Goal: Book appointment/travel/reservation

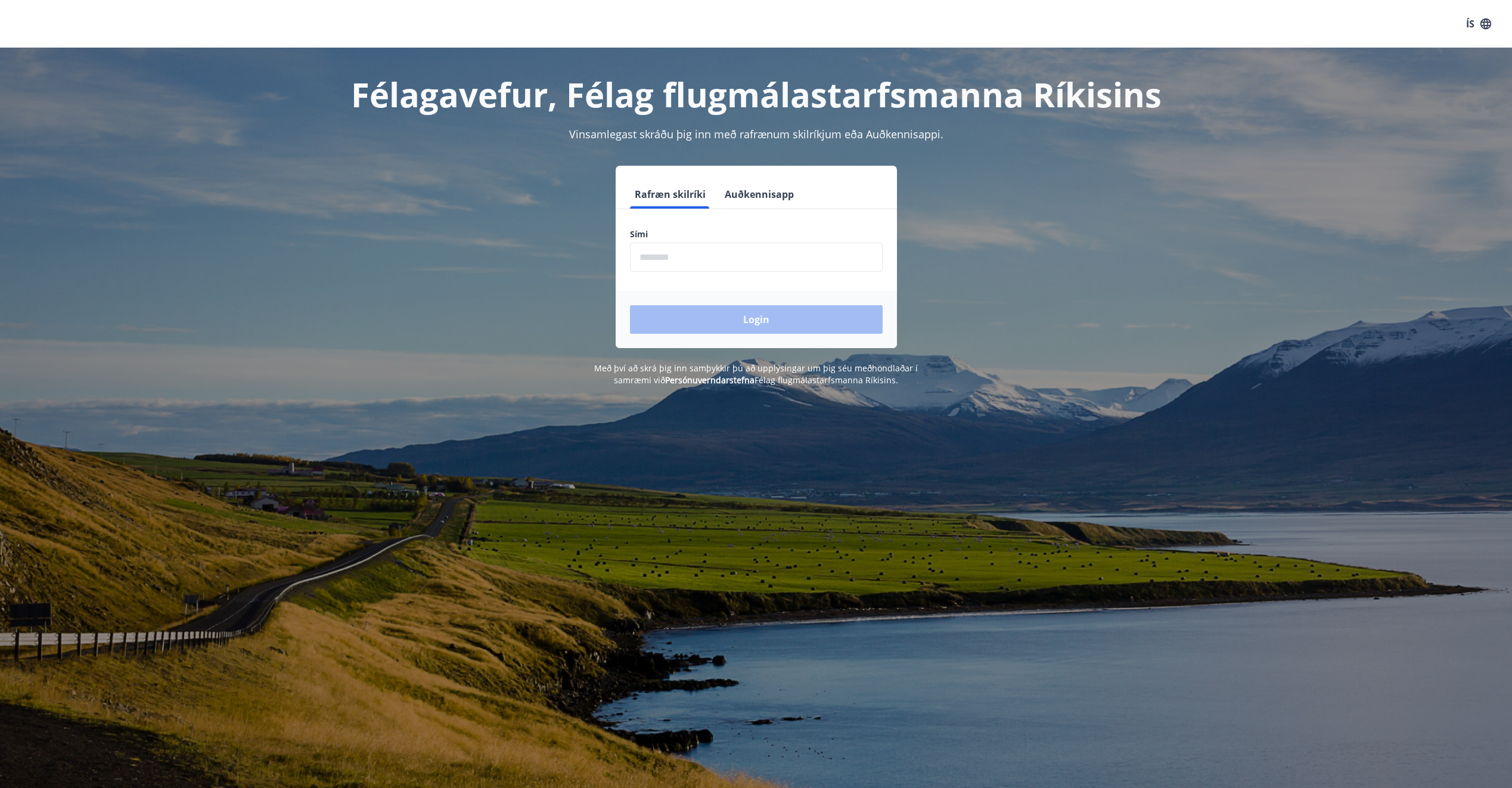
drag, startPoint x: 658, startPoint y: 243, endPoint x: 658, endPoint y: 249, distance: 6.0
click at [658, 249] on div "Sími ​" at bounding box center [756, 249] width 253 height 43
click at [653, 252] on input "phone" at bounding box center [756, 258] width 253 height 30
click at [785, 251] on input "phone" at bounding box center [756, 258] width 253 height 30
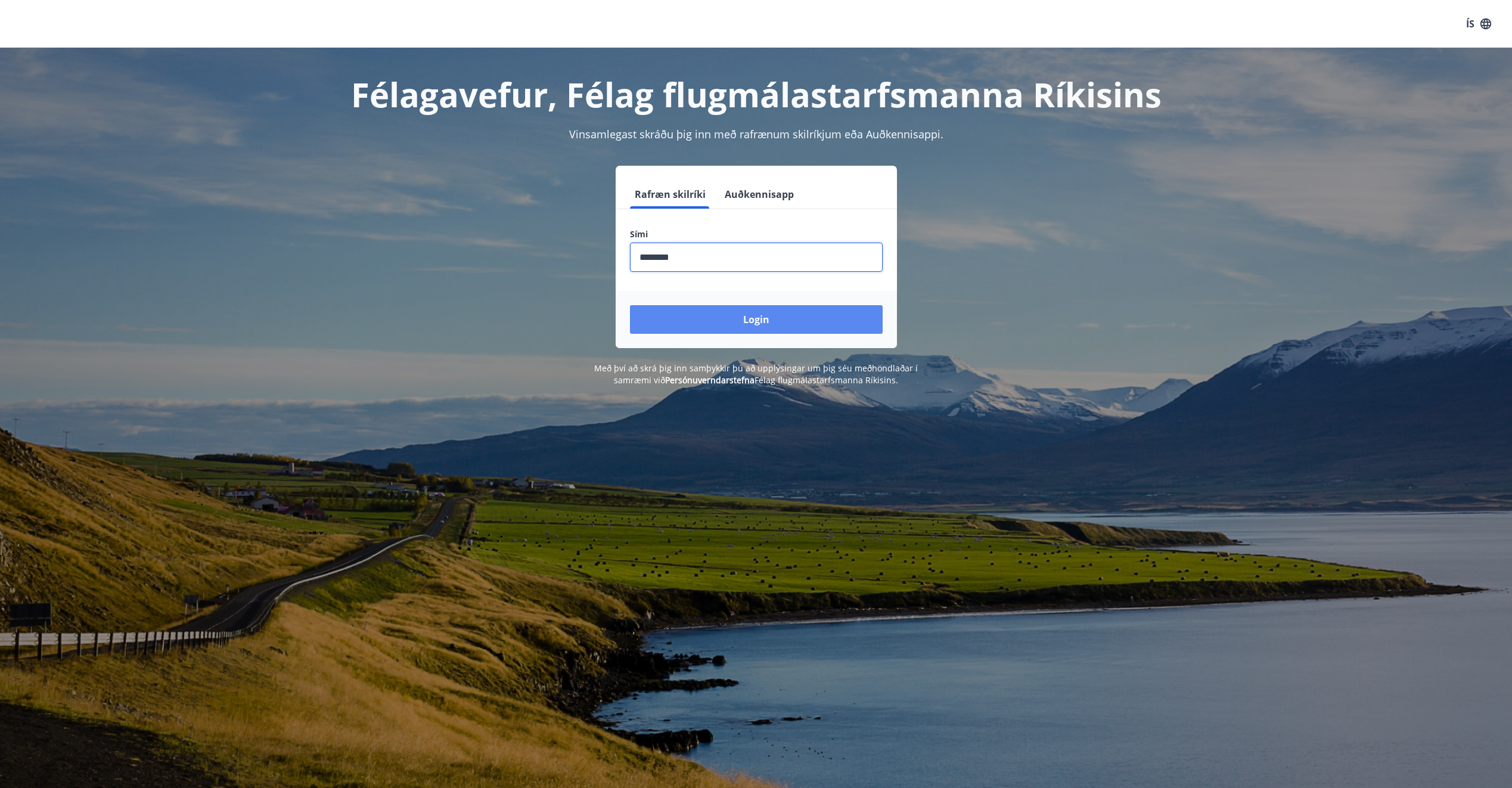
type input "********"
click at [813, 319] on button "Login" at bounding box center [756, 319] width 253 height 29
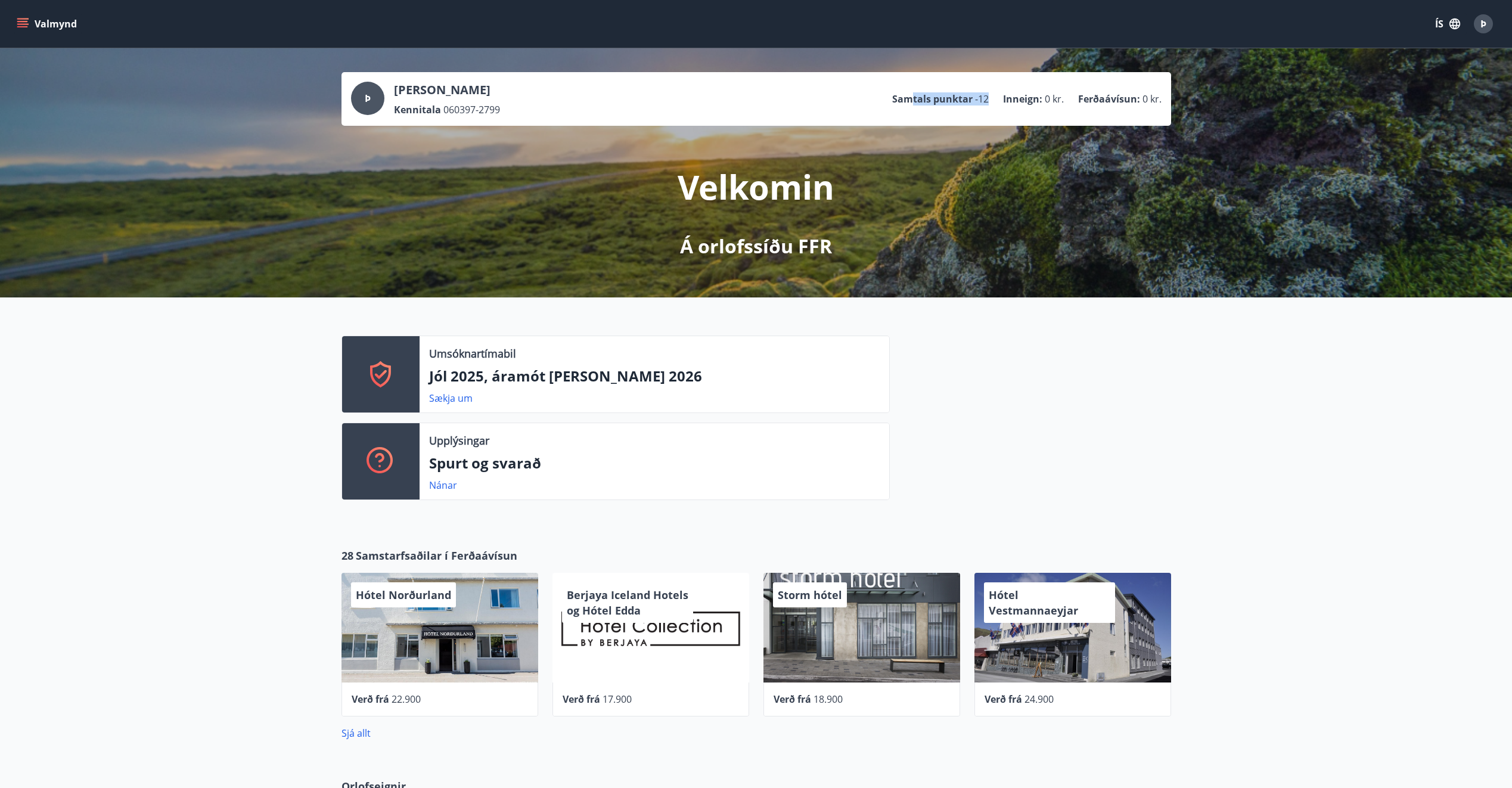
drag, startPoint x: 989, startPoint y: 98, endPoint x: 901, endPoint y: 108, distance: 88.6
click at [901, 108] on ul "Samtals punktar -12 Inneign : 0 kr. Ferðaávísun : 0 kr." at bounding box center [1027, 99] width 270 height 23
click at [564, 202] on div "Velkomin Á orlofssíðu FFR" at bounding box center [756, 192] width 668 height 134
click at [19, 19] on icon "menu" at bounding box center [22, 23] width 12 height 12
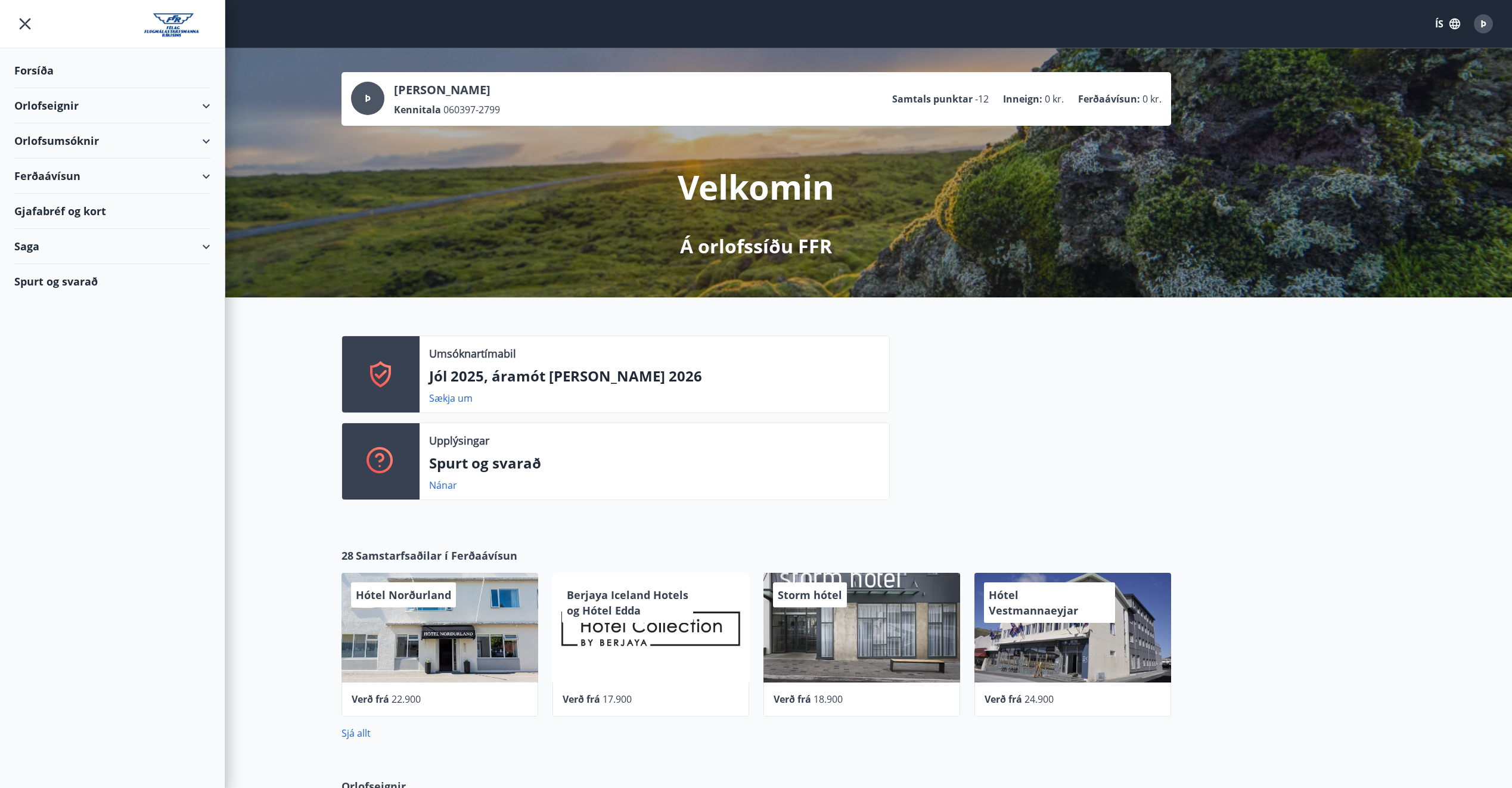
click at [56, 139] on div "Orlofsumsóknir" at bounding box center [112, 141] width 196 height 35
click at [58, 114] on div "Orlofseignir" at bounding box center [112, 106] width 196 height 35
click at [56, 134] on div "Framboð" at bounding box center [113, 136] width 177 height 25
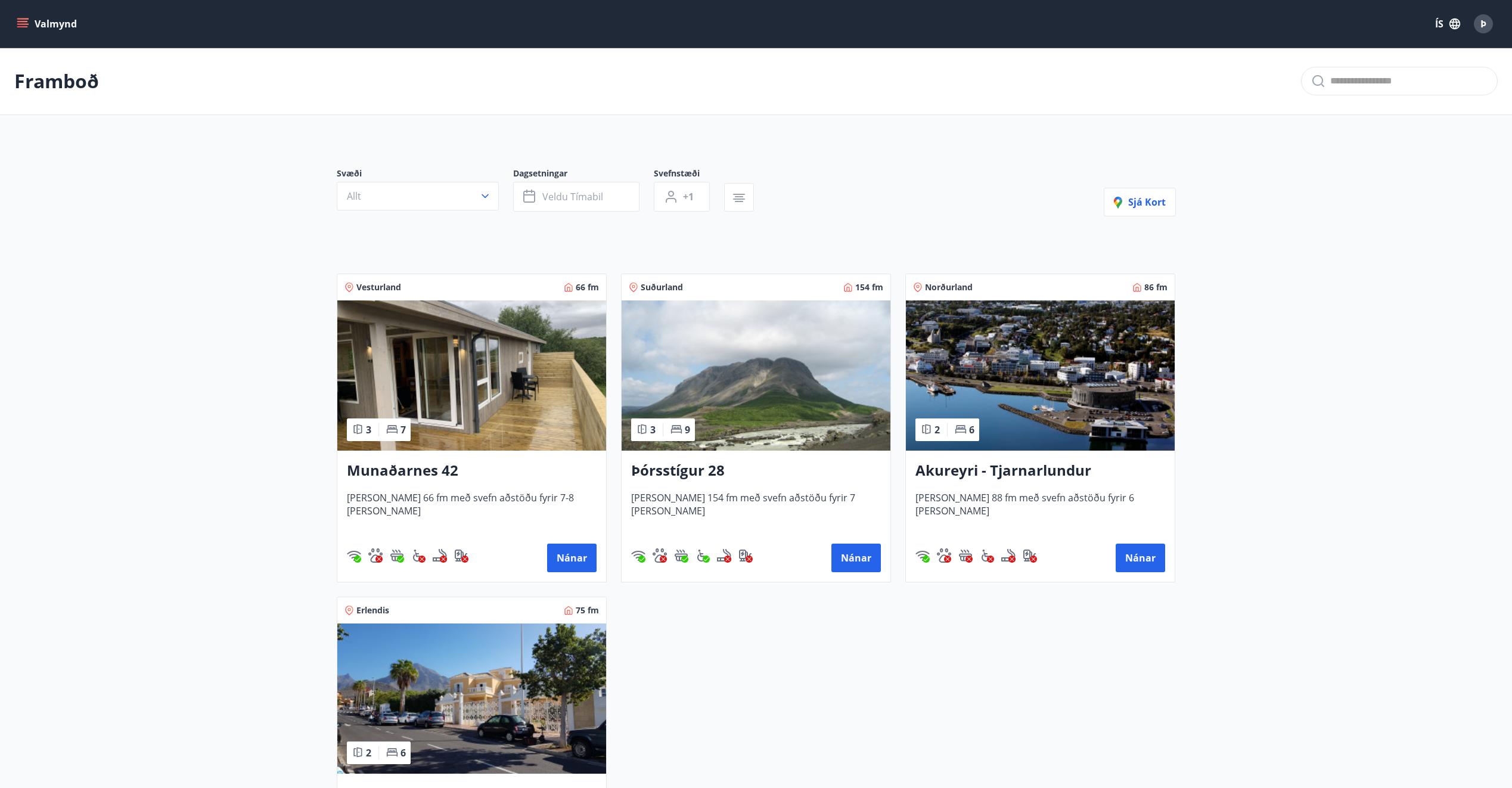
click at [725, 379] on img at bounding box center [756, 375] width 269 height 151
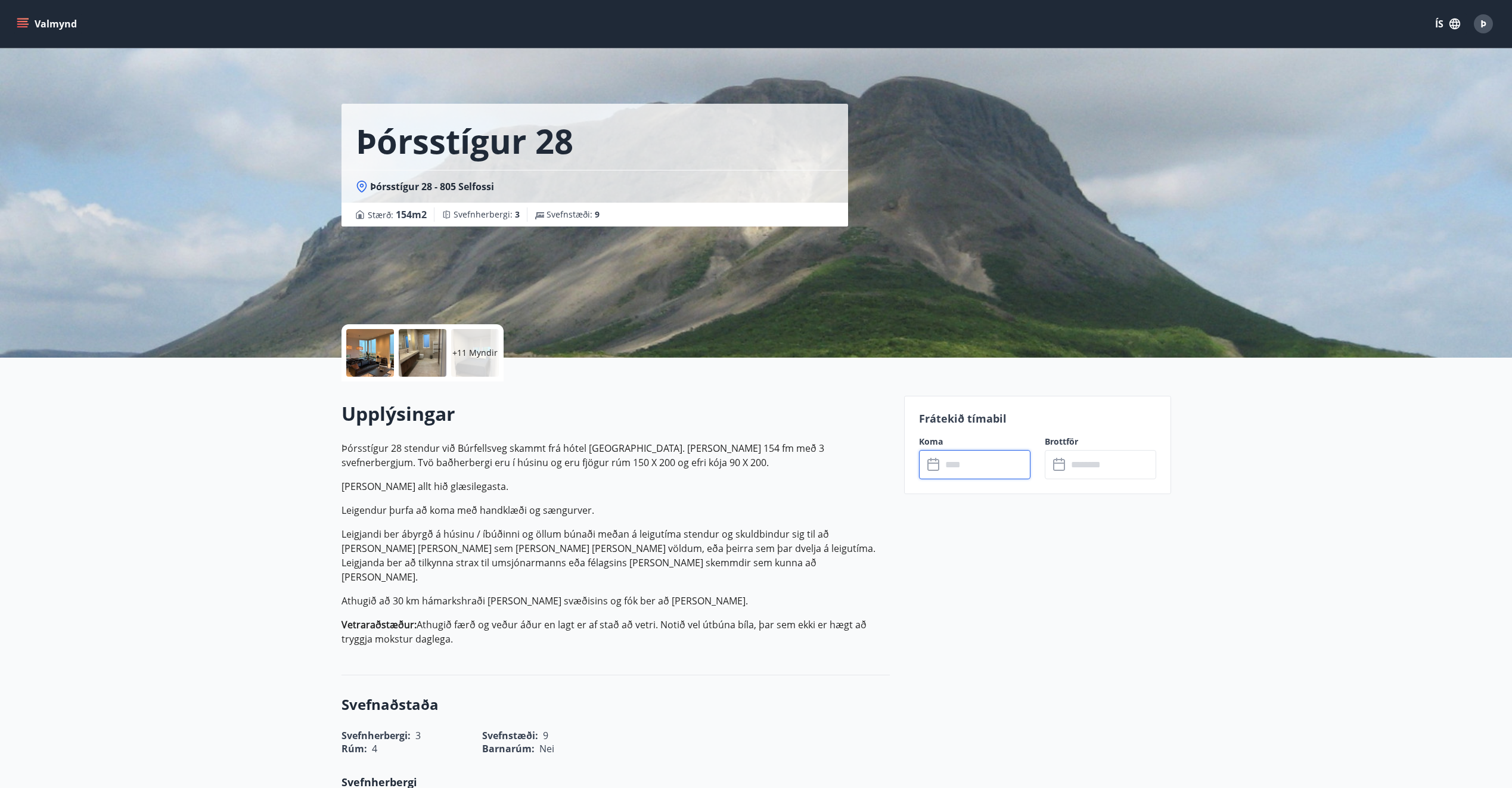
click at [982, 471] on input "text" at bounding box center [986, 465] width 89 height 30
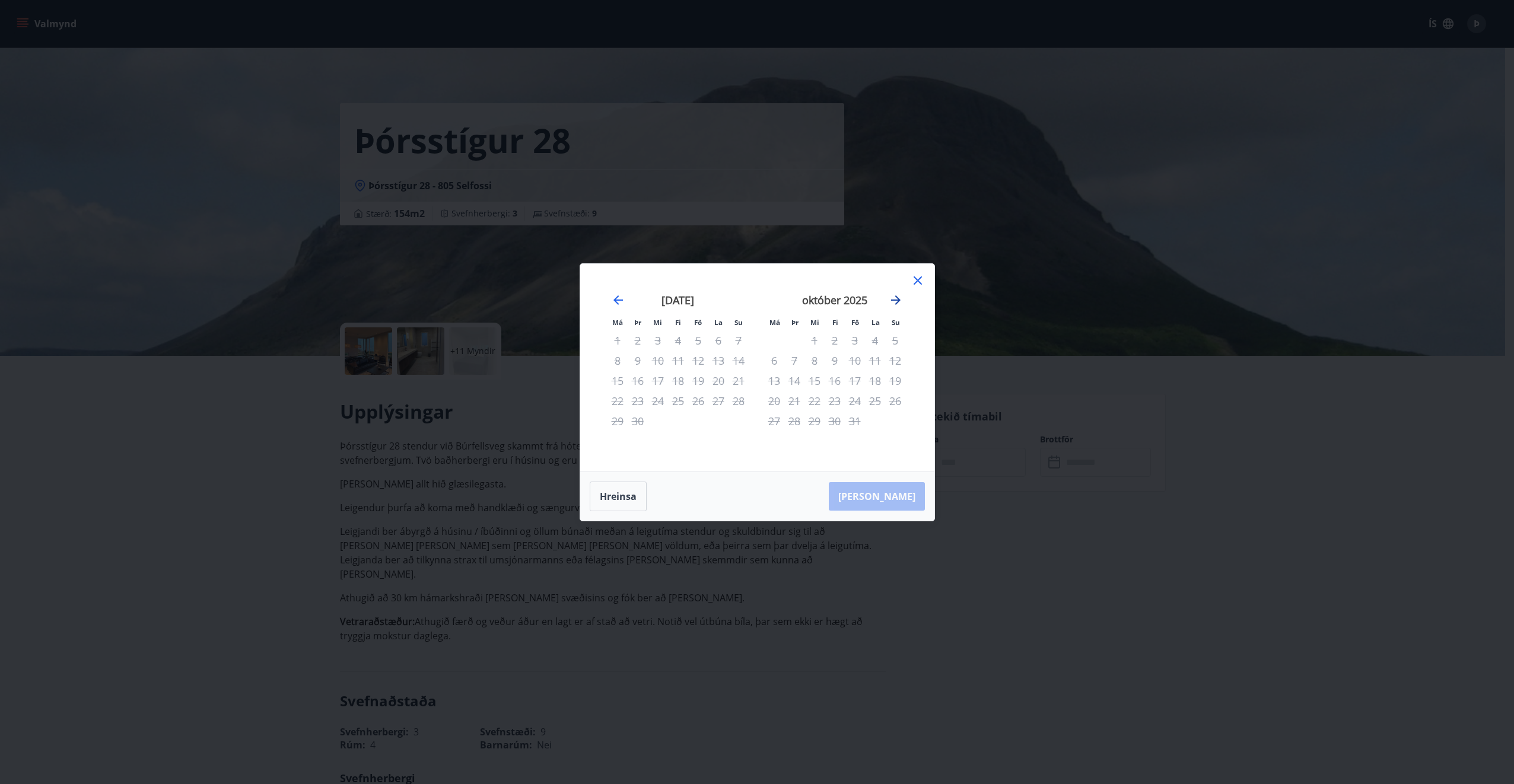
click at [903, 299] on icon "Move forward to switch to the next month." at bounding box center [895, 300] width 14 height 14
click at [903, 301] on icon "Move forward to switch to the next month." at bounding box center [895, 300] width 14 height 14
click at [613, 301] on icon "Move backward to switch to the previous month." at bounding box center [618, 300] width 14 height 14
click at [918, 275] on icon at bounding box center [917, 279] width 14 height 14
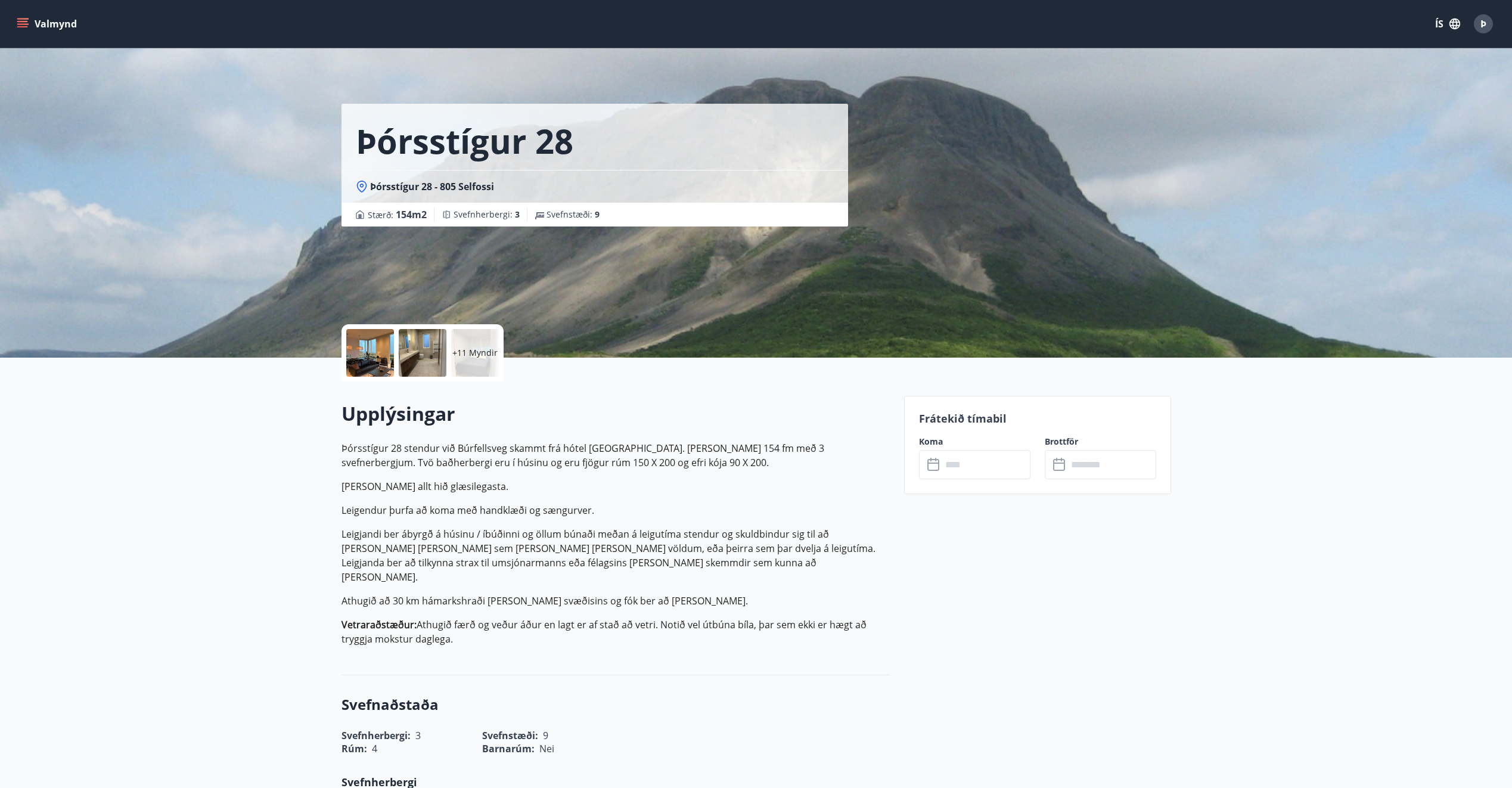
click at [364, 347] on div at bounding box center [370, 353] width 48 height 48
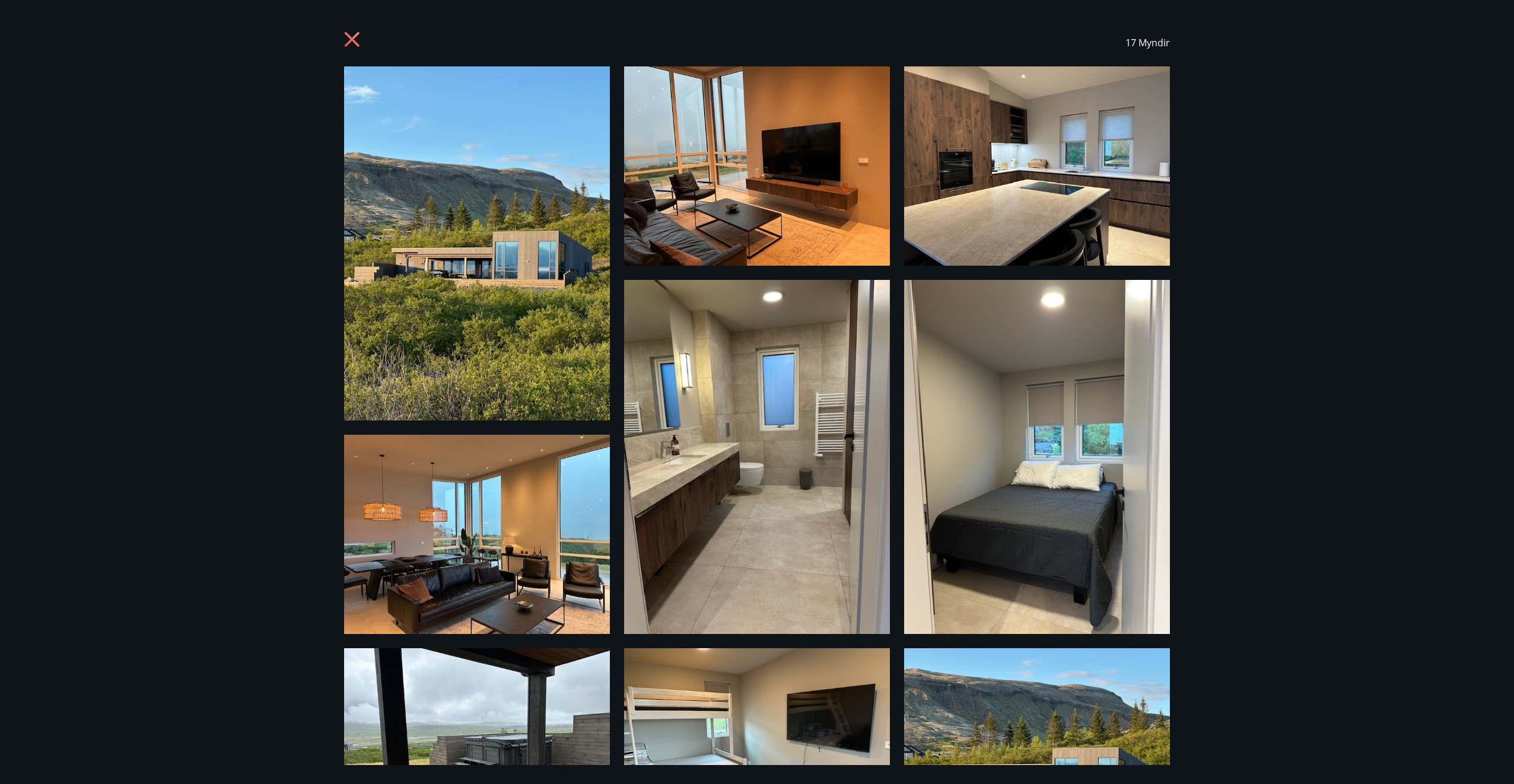
click at [355, 51] on div at bounding box center [353, 42] width 19 height 23
click at [354, 41] on icon at bounding box center [352, 40] width 15 height 15
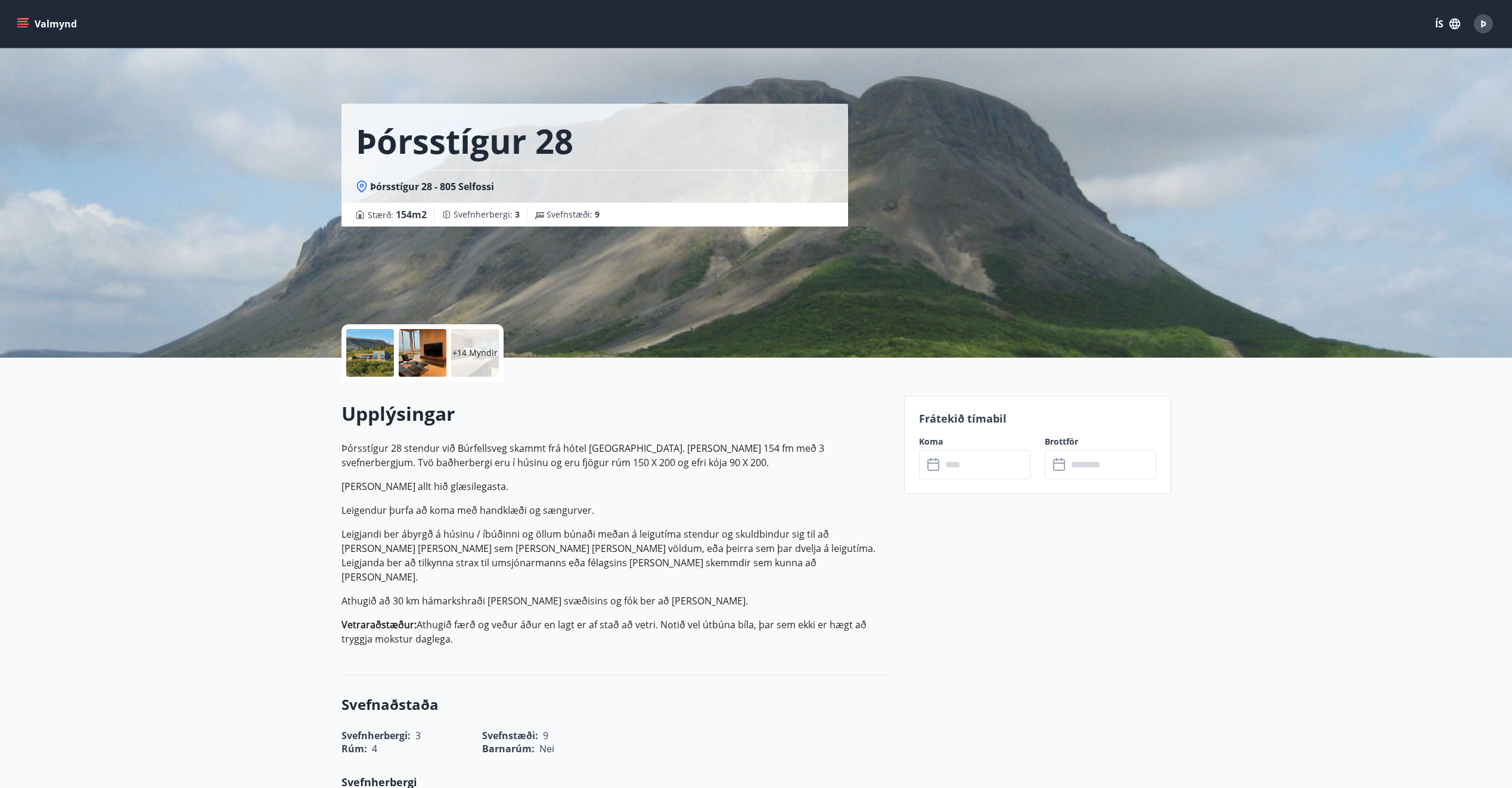
click at [46, 17] on button "Valmynd" at bounding box center [47, 23] width 67 height 21
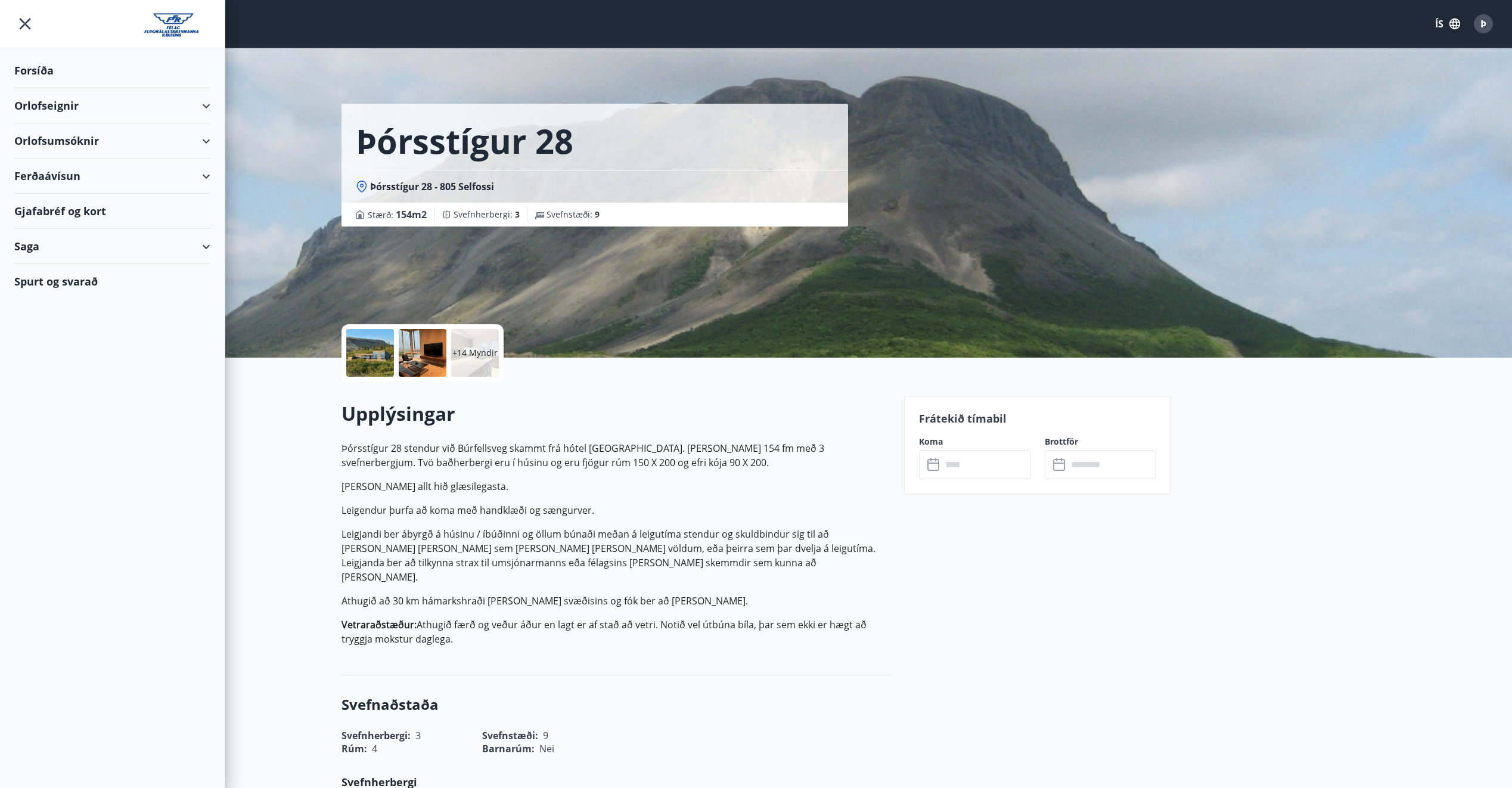
click at [218, 106] on div "Orlofseignir" at bounding box center [112, 106] width 224 height 35
click at [211, 106] on icon at bounding box center [206, 105] width 14 height 14
click at [202, 142] on div "Orlofsumsóknir" at bounding box center [112, 141] width 196 height 35
click at [204, 139] on div "Orlofsumsóknir" at bounding box center [112, 141] width 196 height 35
click at [205, 105] on div "Orlofseignir" at bounding box center [112, 106] width 196 height 35
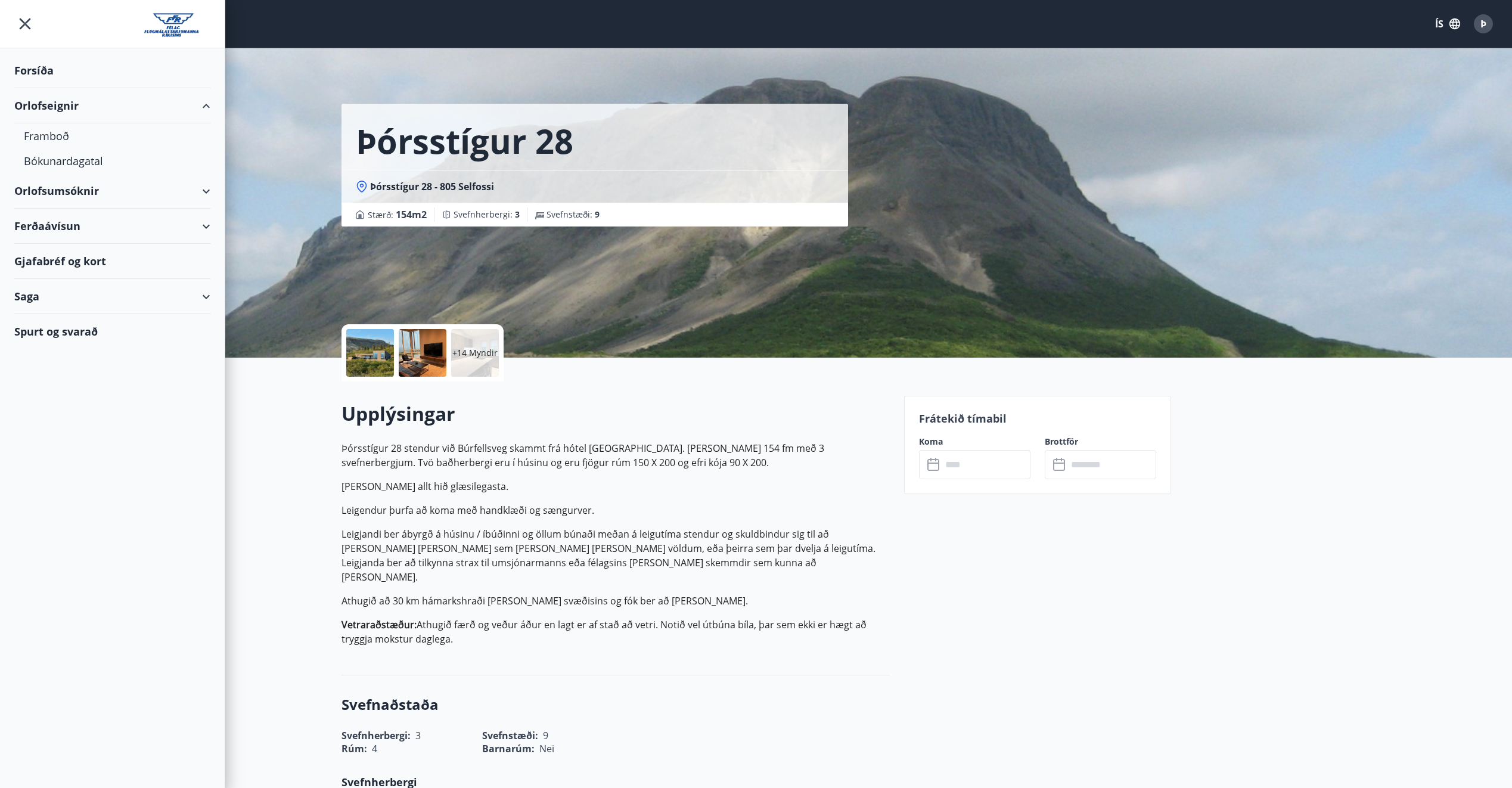
click at [202, 103] on div "Orlofseignir" at bounding box center [112, 106] width 196 height 35
click at [163, 16] on img at bounding box center [177, 25] width 67 height 24
